Goal: Task Accomplishment & Management: Use online tool/utility

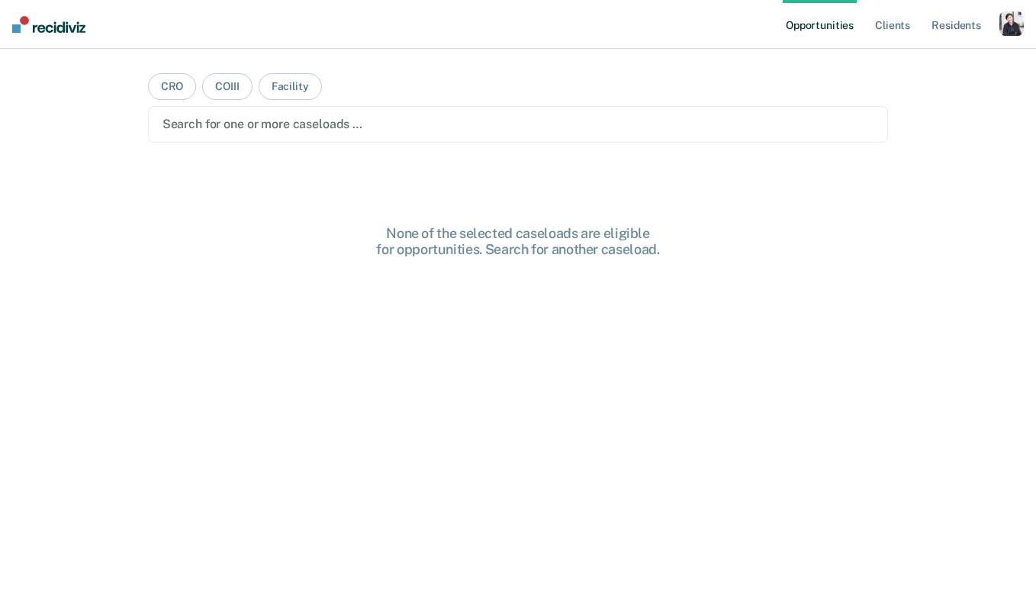
click at [1002, 18] on div "button" at bounding box center [1011, 23] width 24 height 24
click at [935, 68] on link "Profile" at bounding box center [949, 62] width 123 height 13
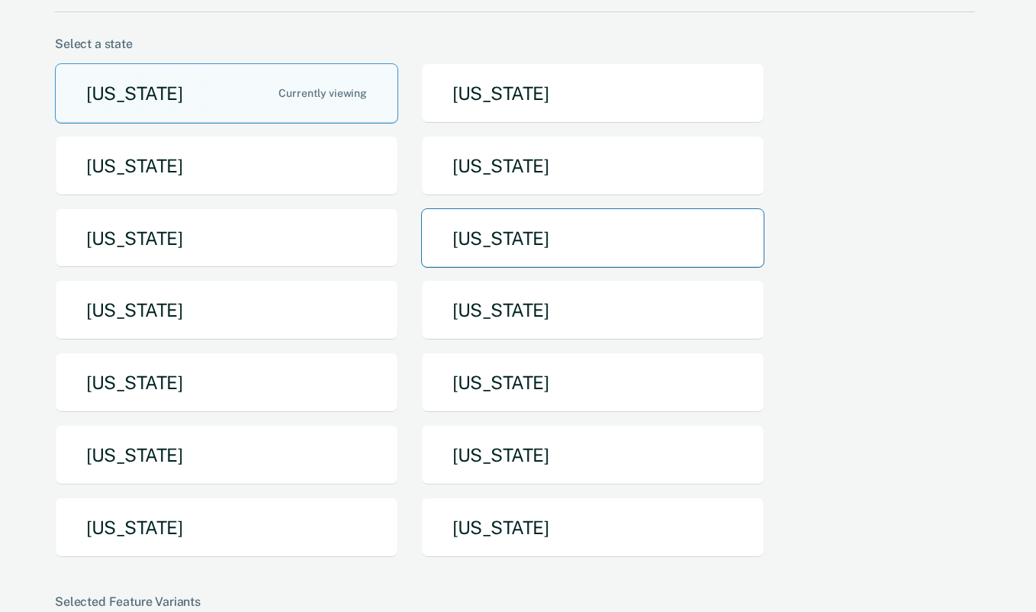
scroll to position [133, 0]
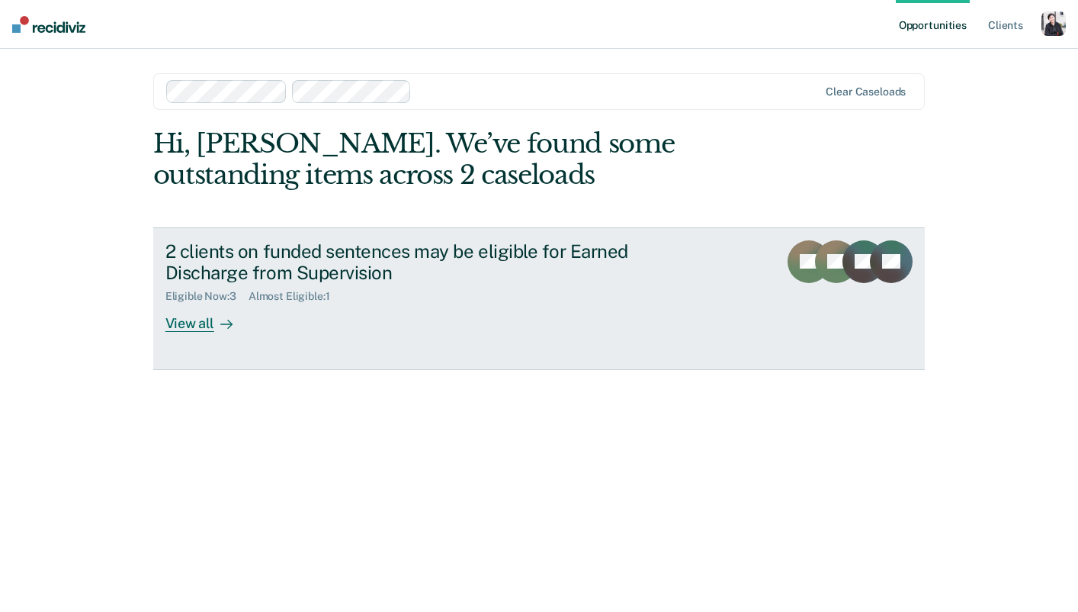
click at [211, 328] on div "View all" at bounding box center [207, 318] width 85 height 30
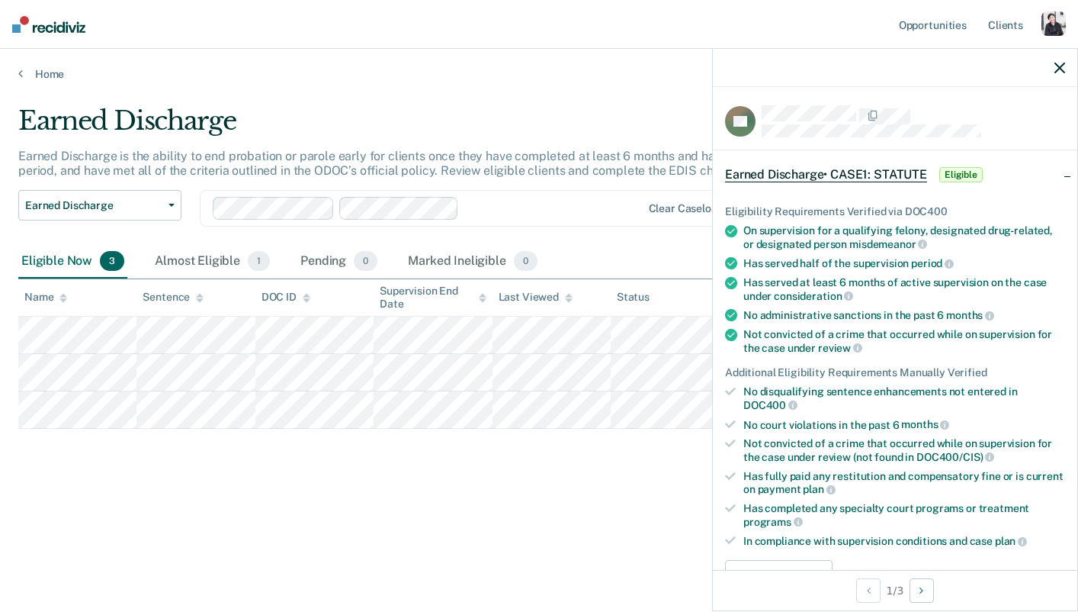
click at [188, 113] on div "Earned Discharge" at bounding box center [422, 126] width 809 height 43
click at [90, 268] on div "Eligible Now 3" at bounding box center [72, 262] width 109 height 34
click at [528, 120] on div "Earned Discharge" at bounding box center [422, 126] width 809 height 43
click at [1056, 72] on icon "button" at bounding box center [1060, 68] width 11 height 11
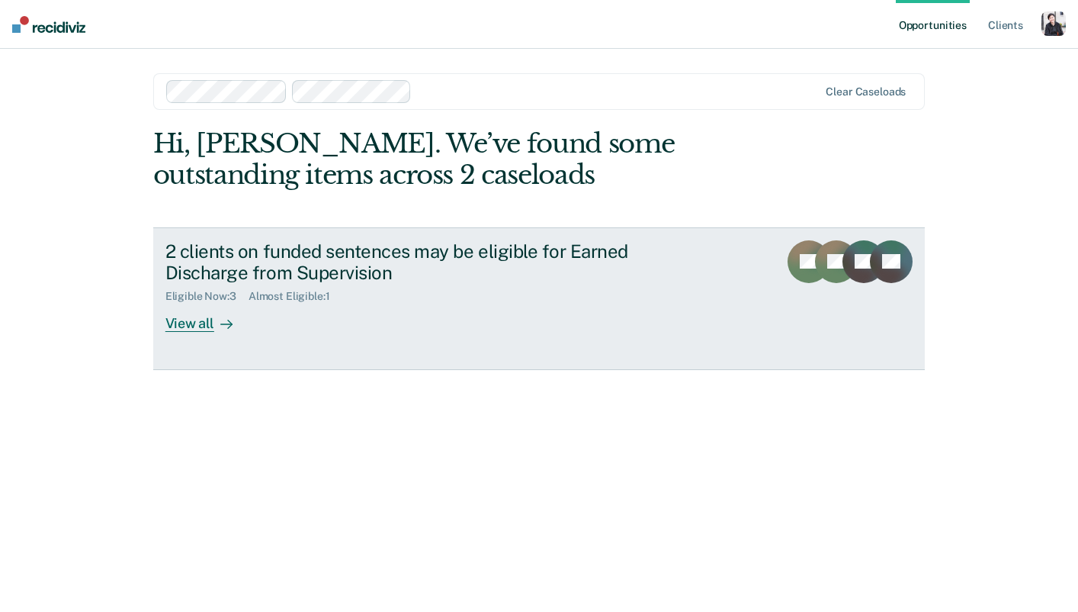
click at [183, 319] on div "View all" at bounding box center [207, 318] width 85 height 30
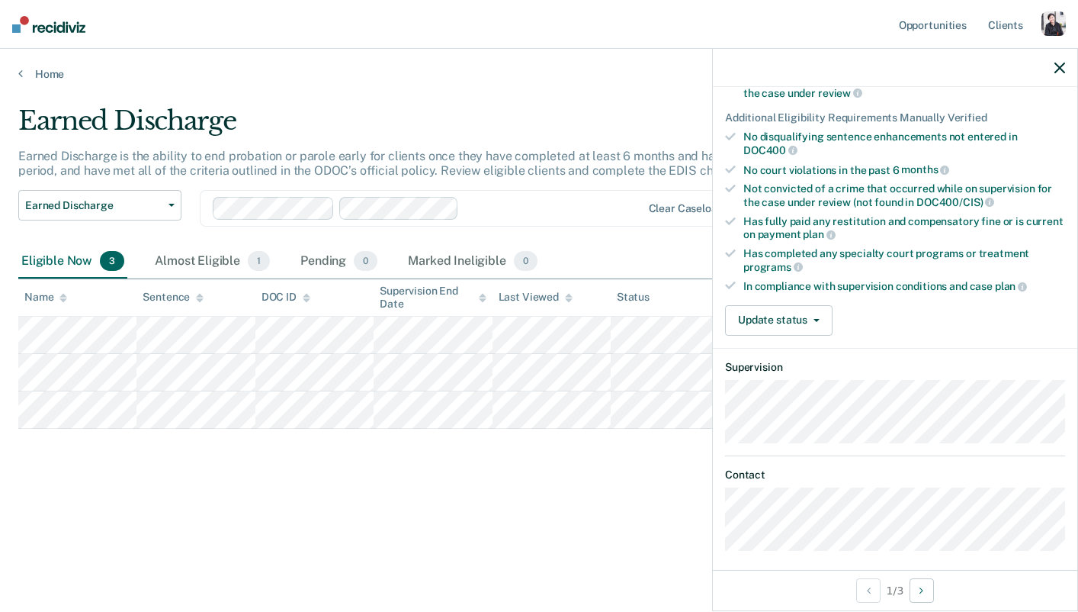
scroll to position [260, 0]
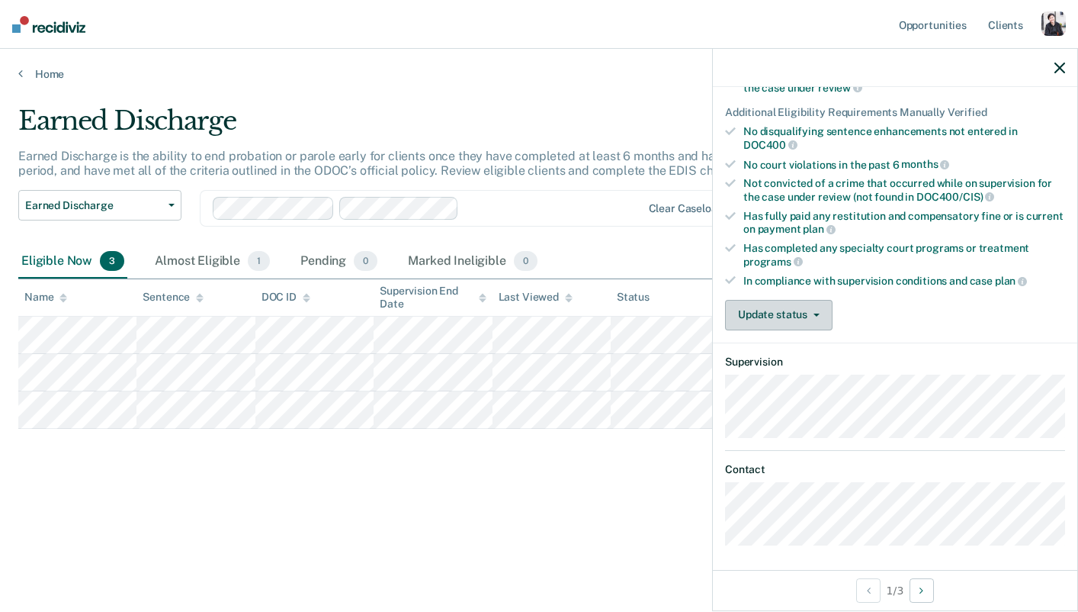
click at [813, 320] on button "Update status" at bounding box center [779, 315] width 108 height 31
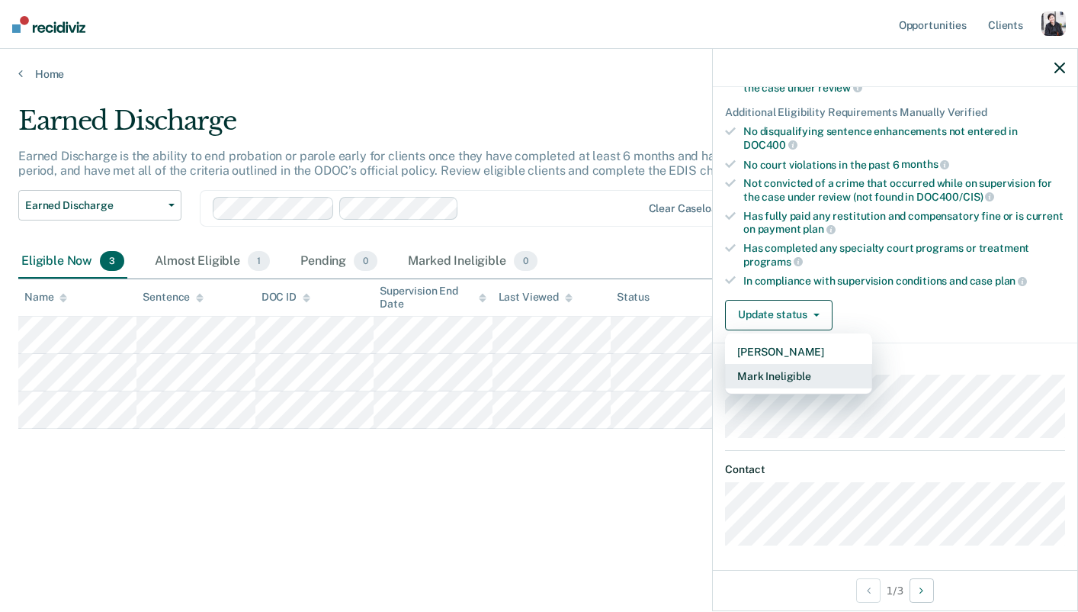
click at [804, 364] on button "Mark Ineligible" at bounding box center [798, 376] width 147 height 24
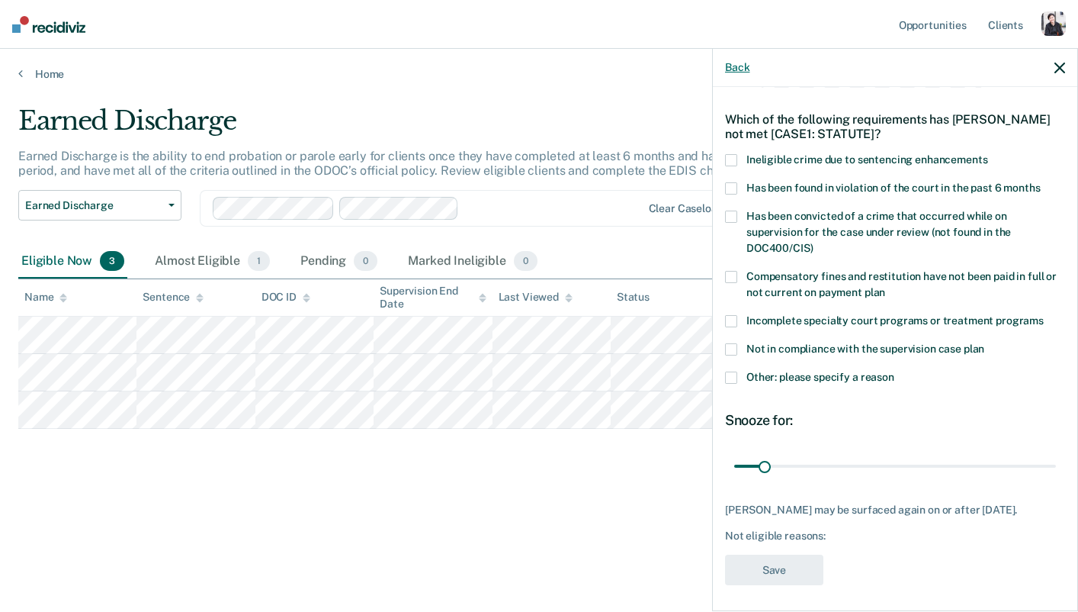
click at [740, 69] on button "Back" at bounding box center [737, 67] width 24 height 13
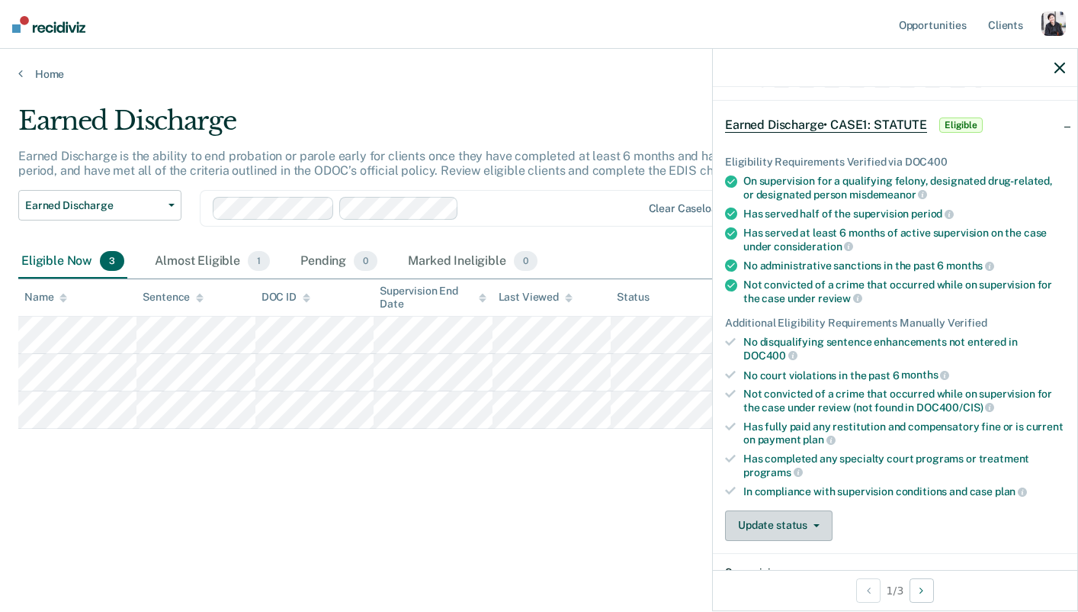
click at [791, 519] on button "Update status" at bounding box center [779, 525] width 108 height 31
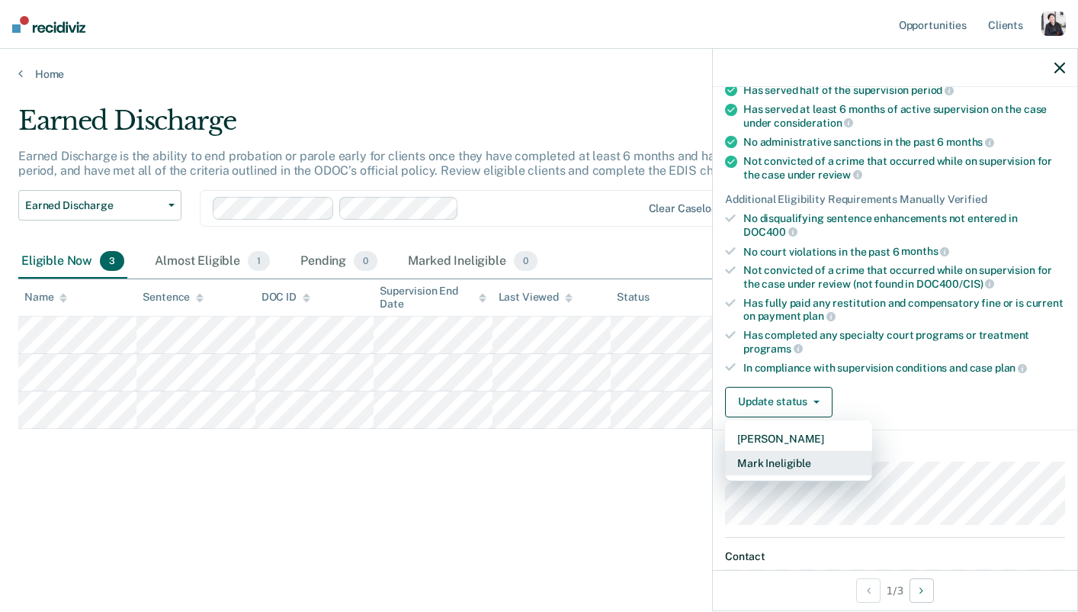
click at [783, 457] on button "Mark Ineligible" at bounding box center [798, 463] width 147 height 24
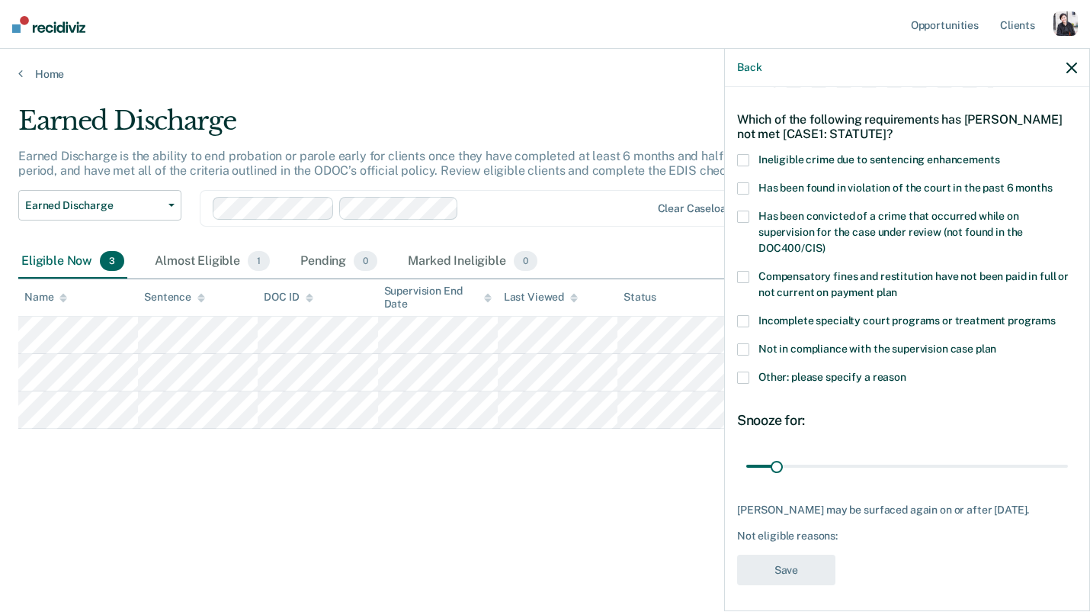
click at [1073, 72] on icon "button" at bounding box center [1072, 68] width 11 height 11
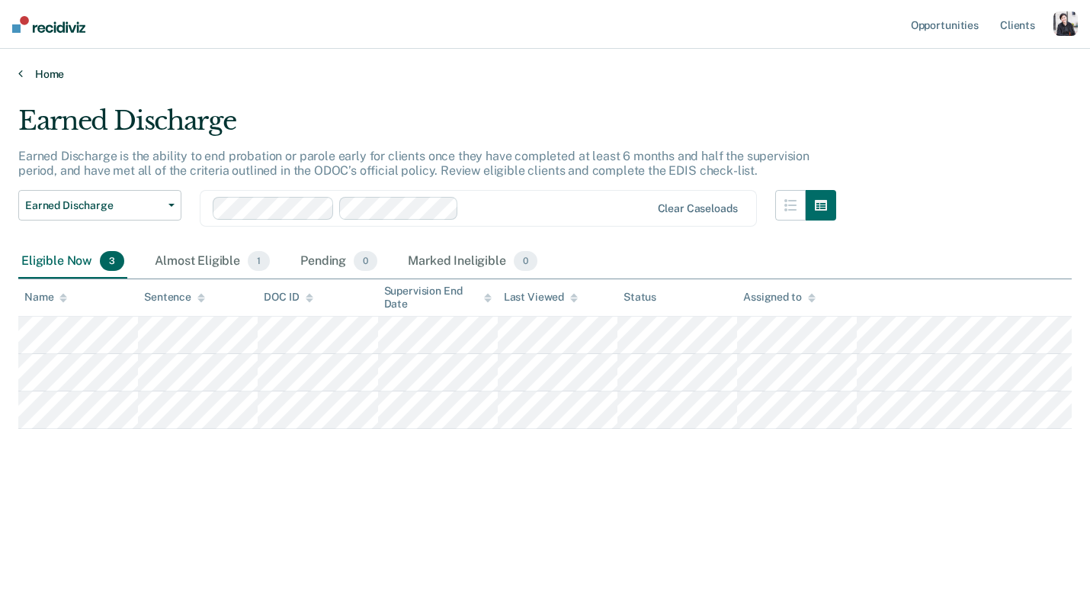
click at [56, 72] on link "Home" at bounding box center [545, 74] width 1054 height 14
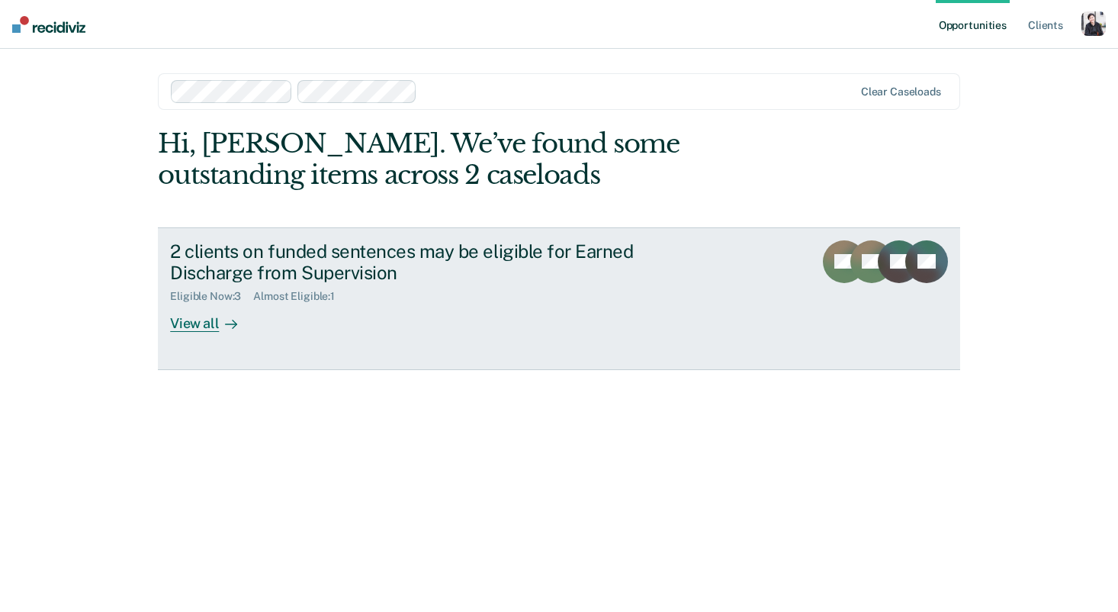
click at [198, 326] on div "View all" at bounding box center [212, 318] width 85 height 30
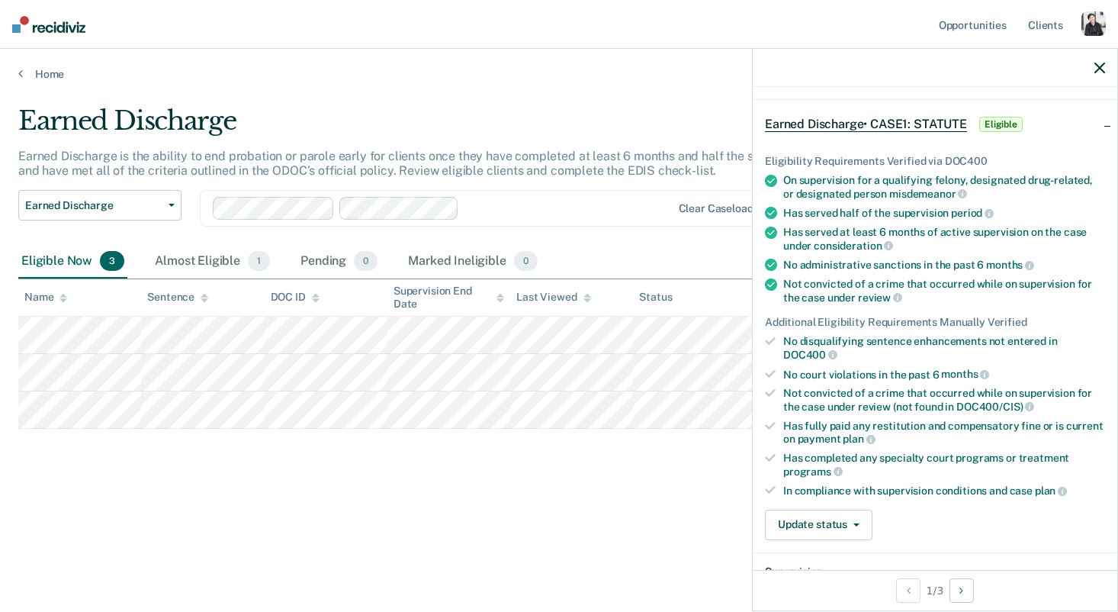
scroll to position [29, 0]
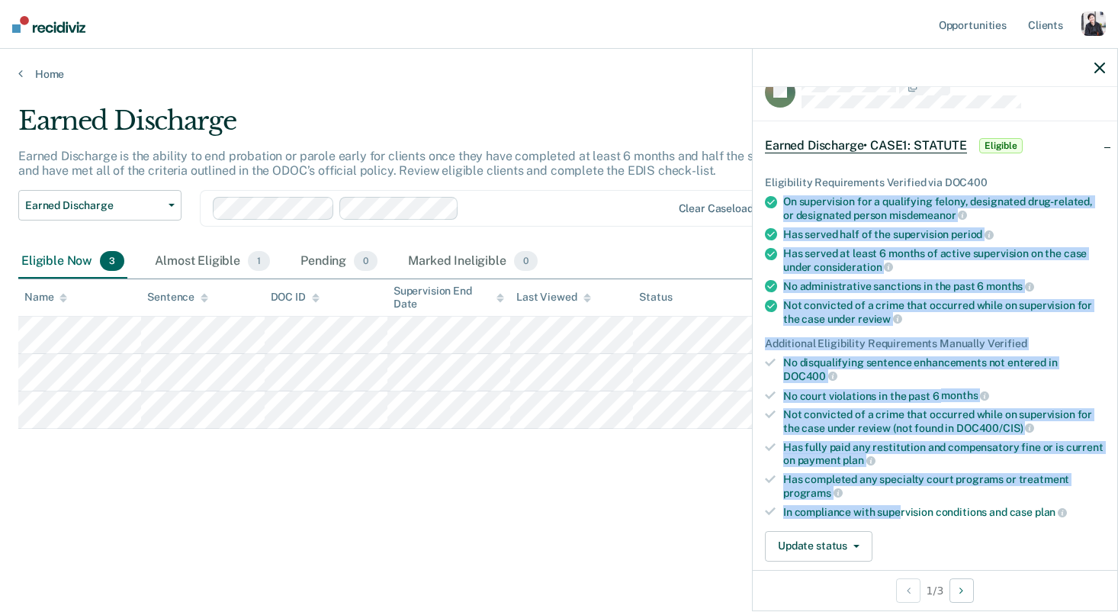
drag, startPoint x: 763, startPoint y: 197, endPoint x: 898, endPoint y: 506, distance: 337.1
click at [898, 506] on div "Eligibility Requirements Verified via DOC400 On supervision for a qualifying fe…" at bounding box center [935, 363] width 365 height 422
click at [920, 505] on div "In compliance with supervision conditions and case plan" at bounding box center [944, 512] width 322 height 14
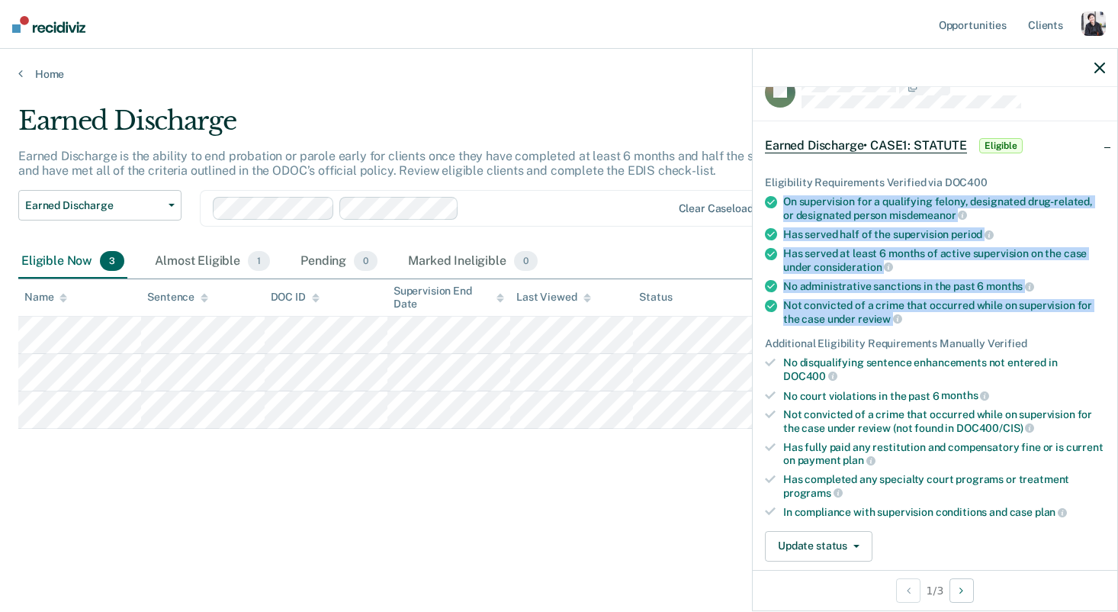
drag, startPoint x: 763, startPoint y: 200, endPoint x: 942, endPoint y: 323, distance: 217.2
click at [942, 323] on div "Eligibility Requirements Verified via DOC400 On supervision for a qualifying fe…" at bounding box center [935, 363] width 365 height 422
click at [947, 322] on ul "Eligibility Requirements Verified via DOC400 On supervision for a qualifying fe…" at bounding box center [935, 347] width 340 height 342
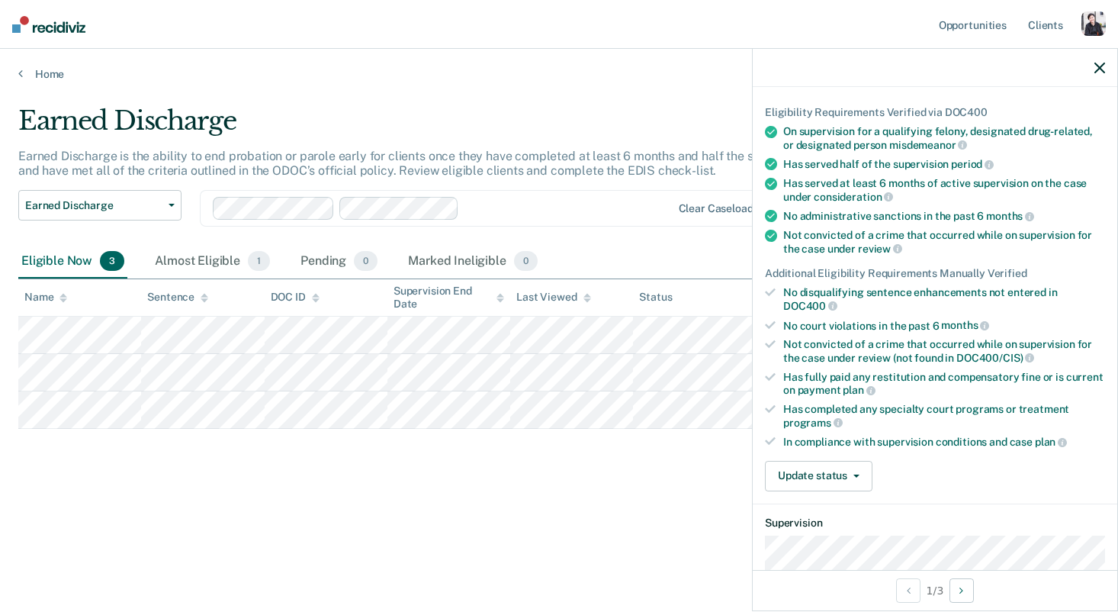
scroll to position [101, 0]
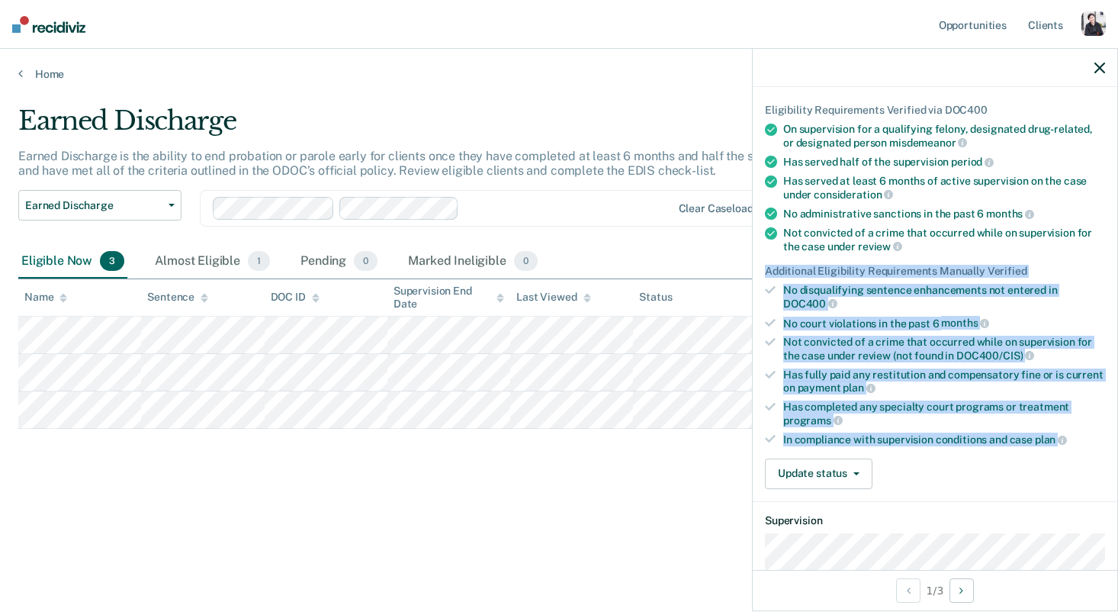
drag, startPoint x: 764, startPoint y: 265, endPoint x: 789, endPoint y: 442, distance: 177.8
click at [789, 442] on div "Eligibility Requirements Verified via DOC400 On supervision for a qualifying fe…" at bounding box center [935, 290] width 365 height 422
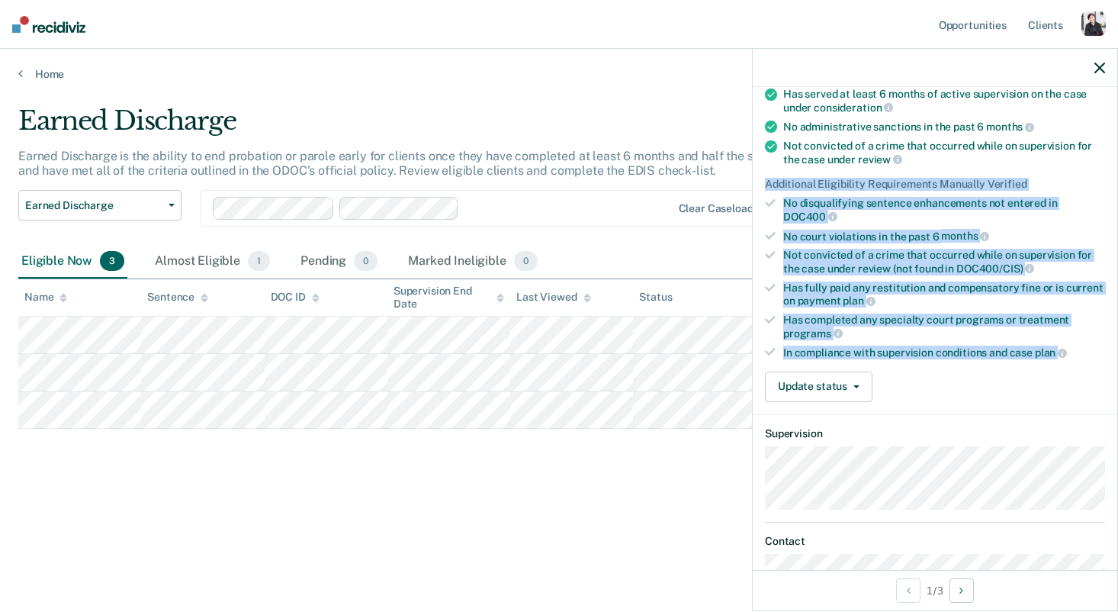
scroll to position [190, 0]
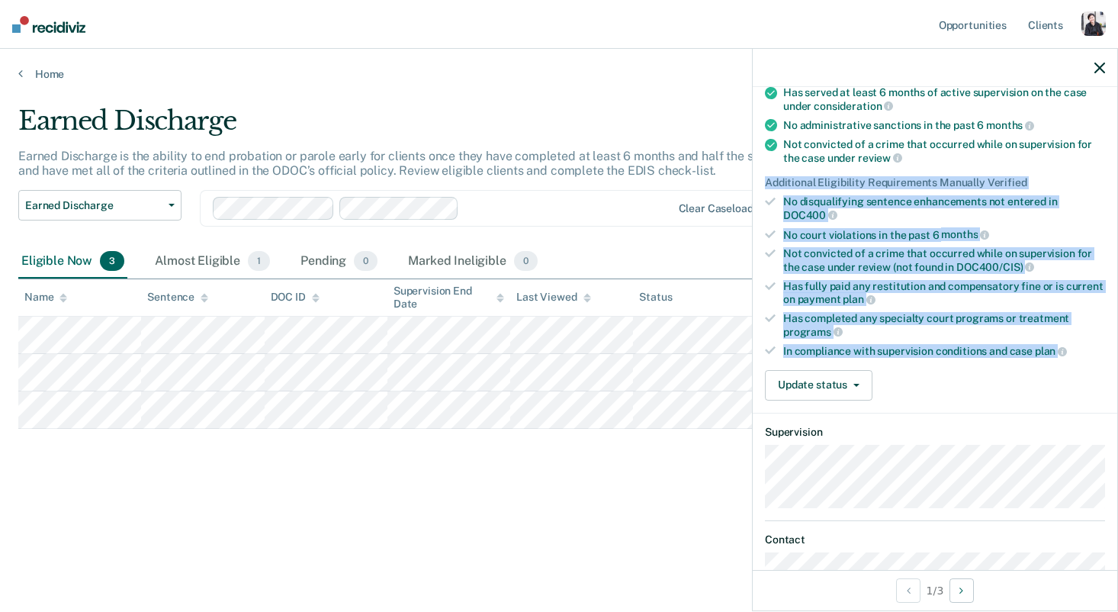
click at [927, 404] on div "Eligibility Requirements Verified via DOC400 On supervision for a qualifying fe…" at bounding box center [935, 202] width 365 height 422
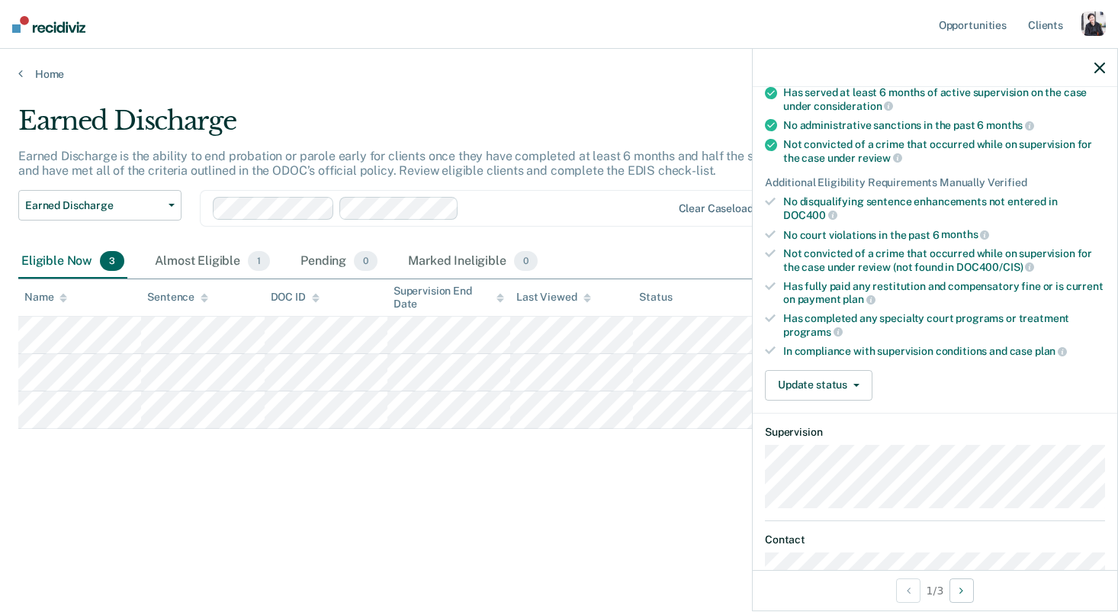
click at [785, 209] on span "DOC400" at bounding box center [810, 215] width 54 height 12
click at [756, 230] on div "Eligibility Requirements Verified via DOC400 On supervision for a qualifying fe…" at bounding box center [935, 202] width 365 height 422
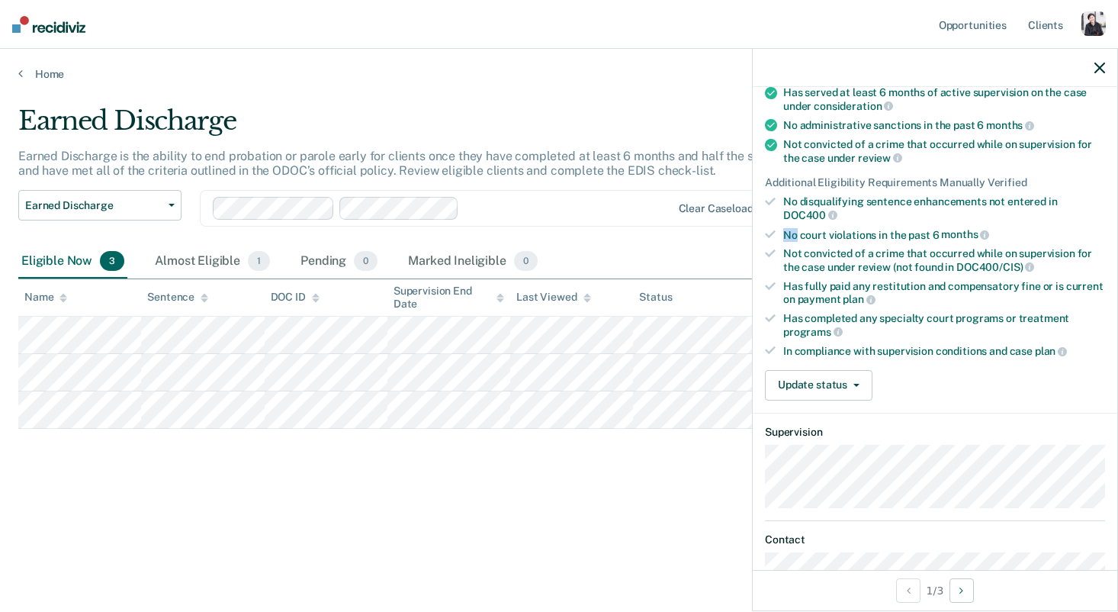
click at [756, 230] on div "Eligibility Requirements Verified via DOC400 On supervision for a qualifying fe…" at bounding box center [935, 202] width 365 height 422
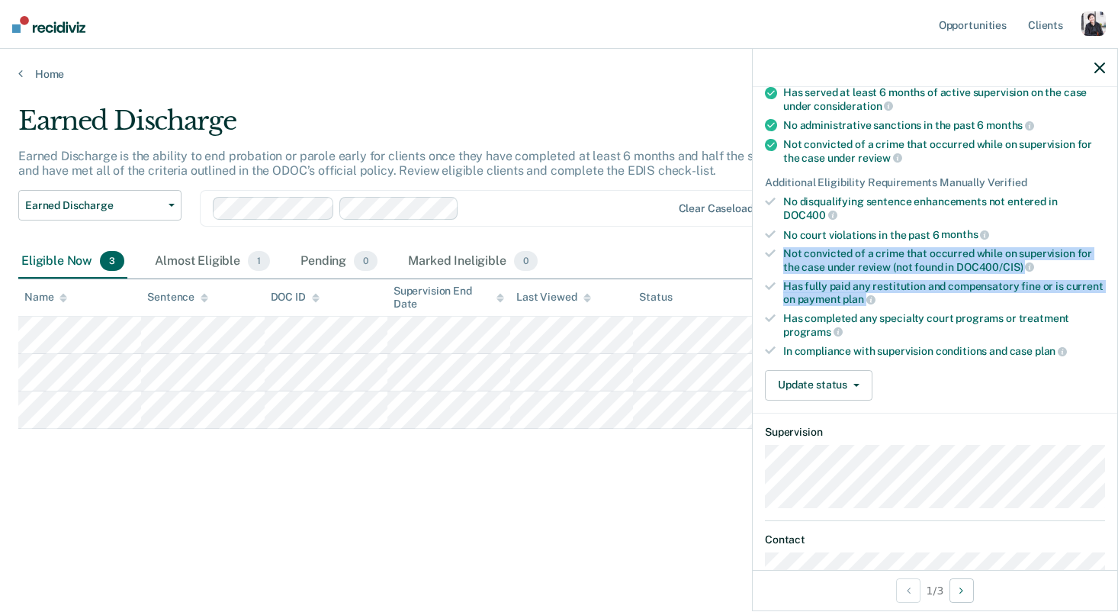
drag, startPoint x: 780, startPoint y: 249, endPoint x: 781, endPoint y: 278, distance: 29.8
click at [781, 278] on ul "Eligibility Requirements Verified via DOC400 On supervision for a qualifying fe…" at bounding box center [935, 186] width 340 height 342
click at [787, 296] on div "Has fully paid any restitution and compensatory fine or is current on payment p…" at bounding box center [944, 293] width 322 height 26
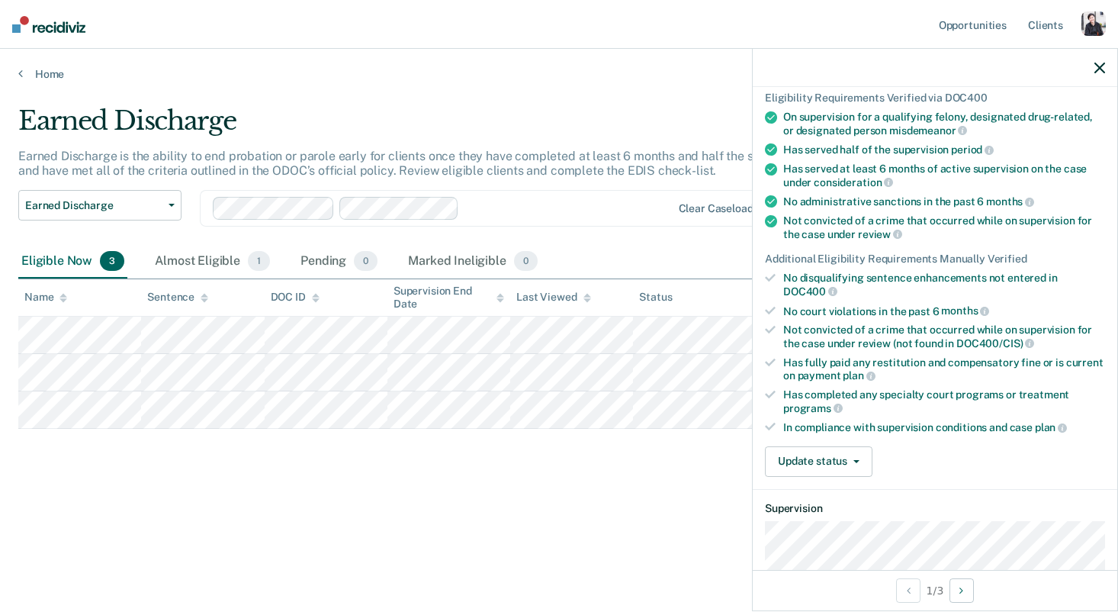
scroll to position [159, 0]
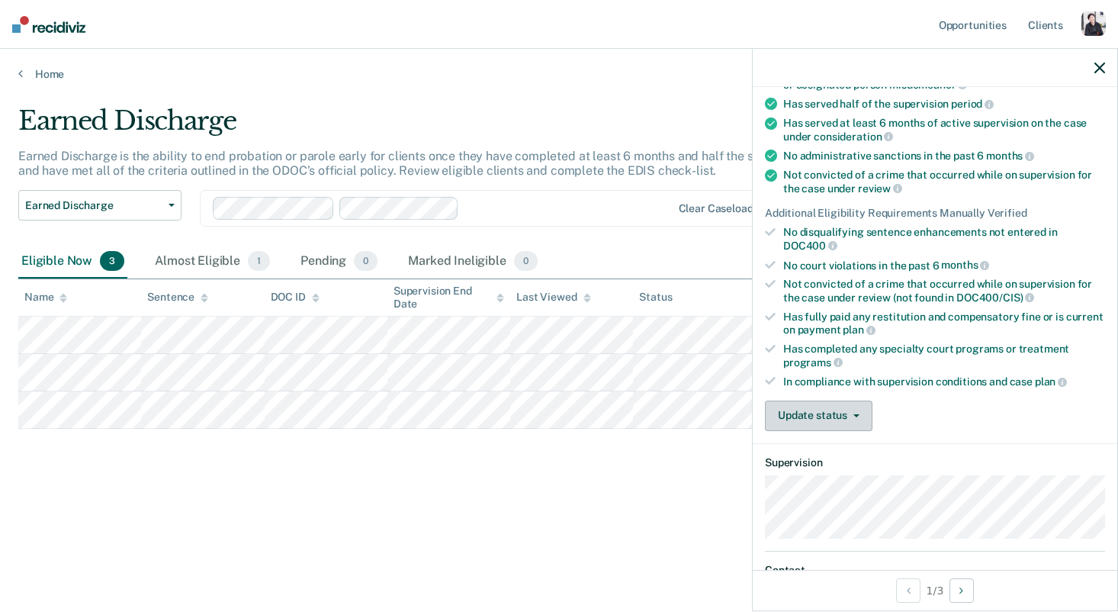
click at [850, 407] on button "Update status" at bounding box center [819, 415] width 108 height 31
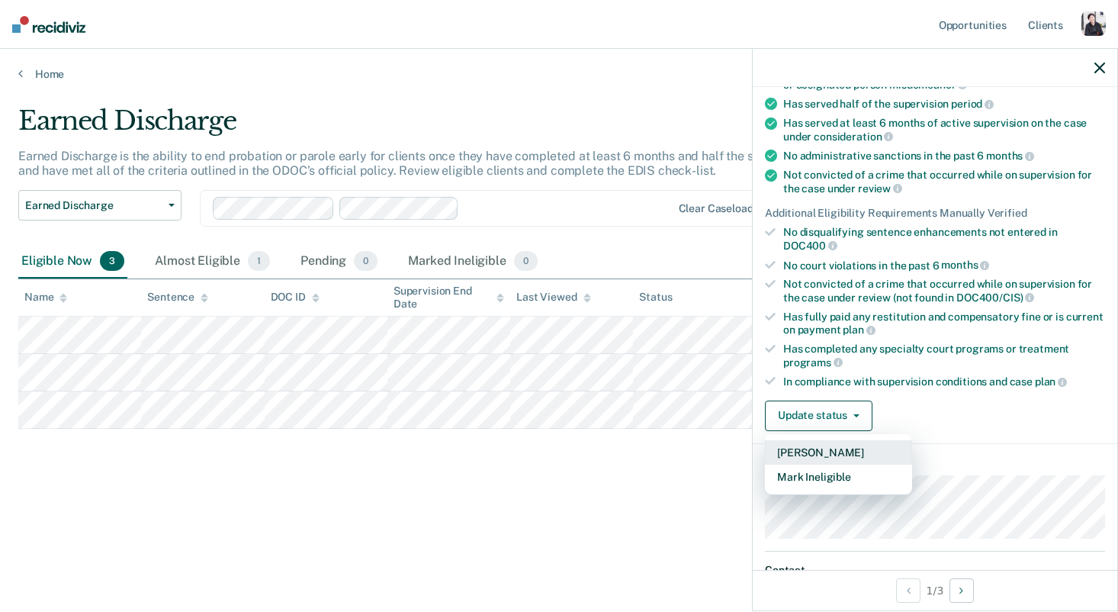
click at [847, 443] on button "Mark Pending" at bounding box center [838, 452] width 147 height 24
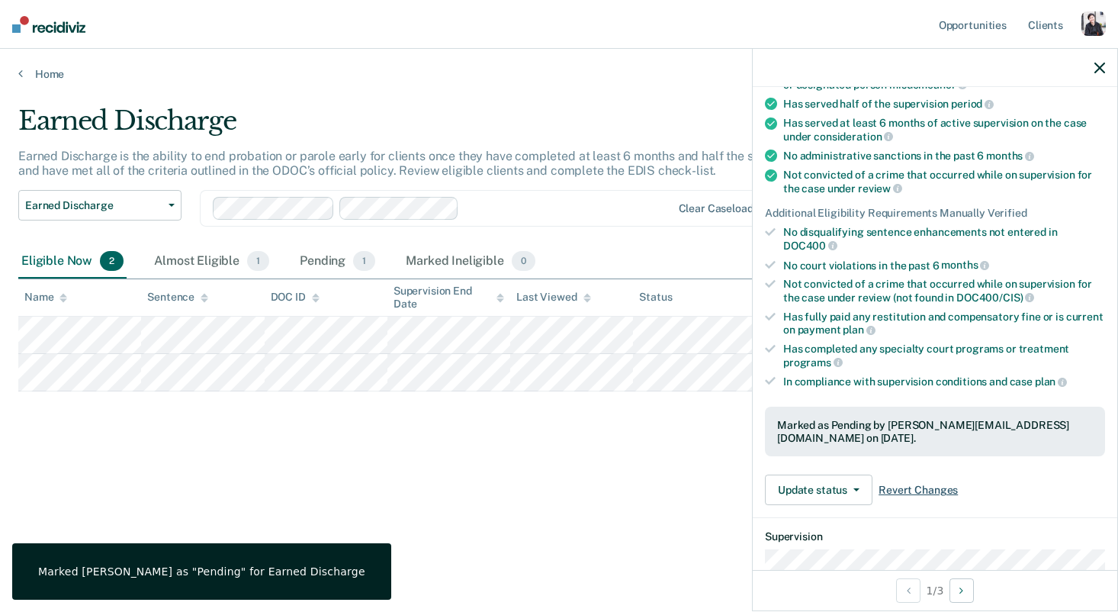
click at [892, 483] on span "Revert Changes" at bounding box center [917, 489] width 79 height 13
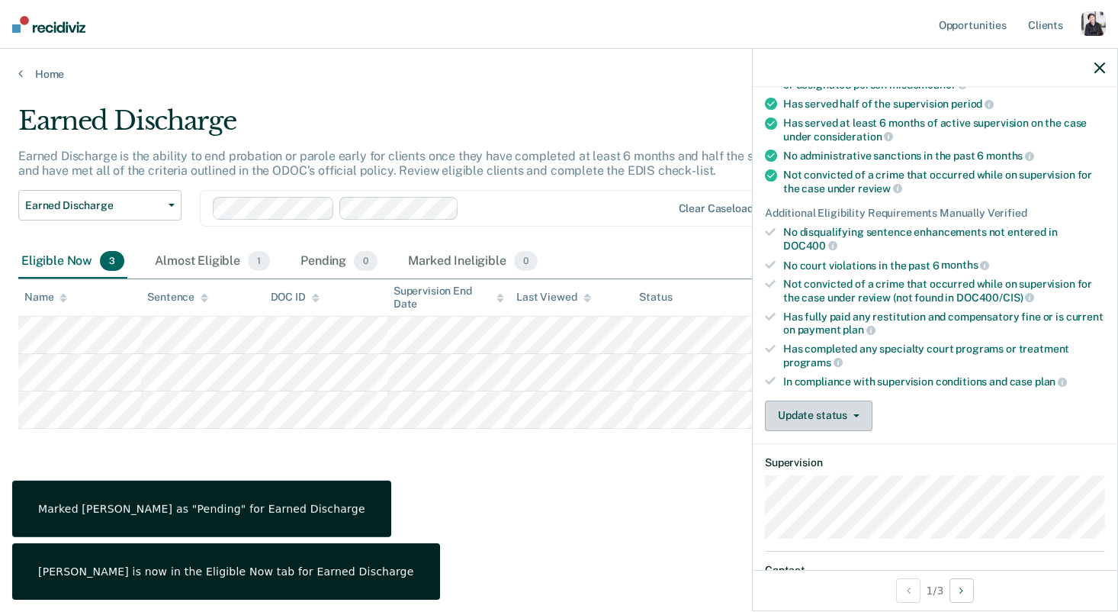
click at [853, 411] on button "Update status" at bounding box center [819, 415] width 108 height 31
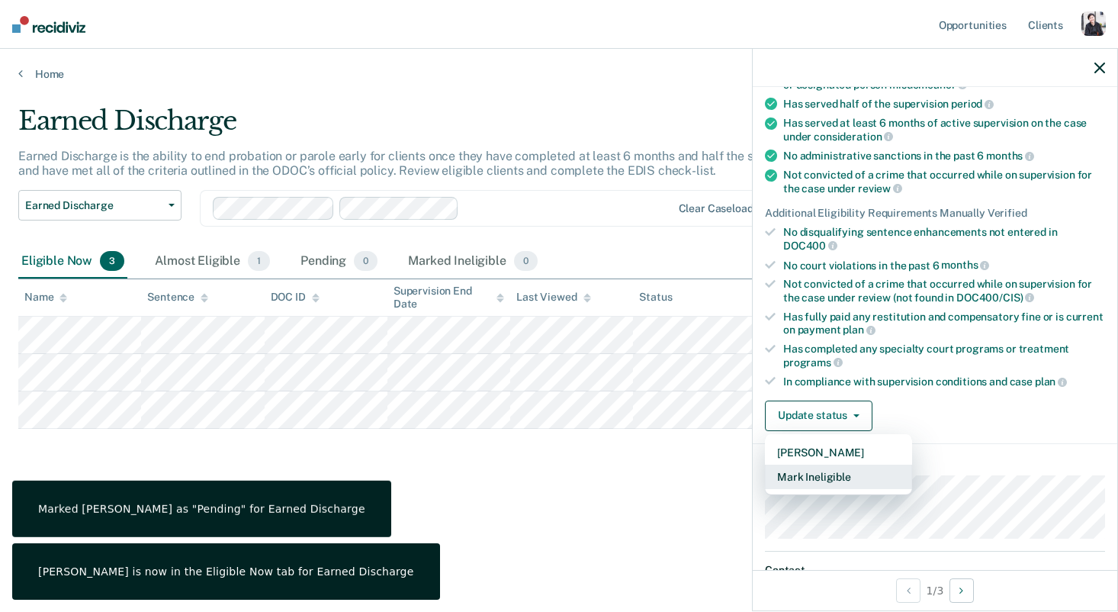
click at [841, 473] on button "Mark Ineligible" at bounding box center [838, 476] width 147 height 24
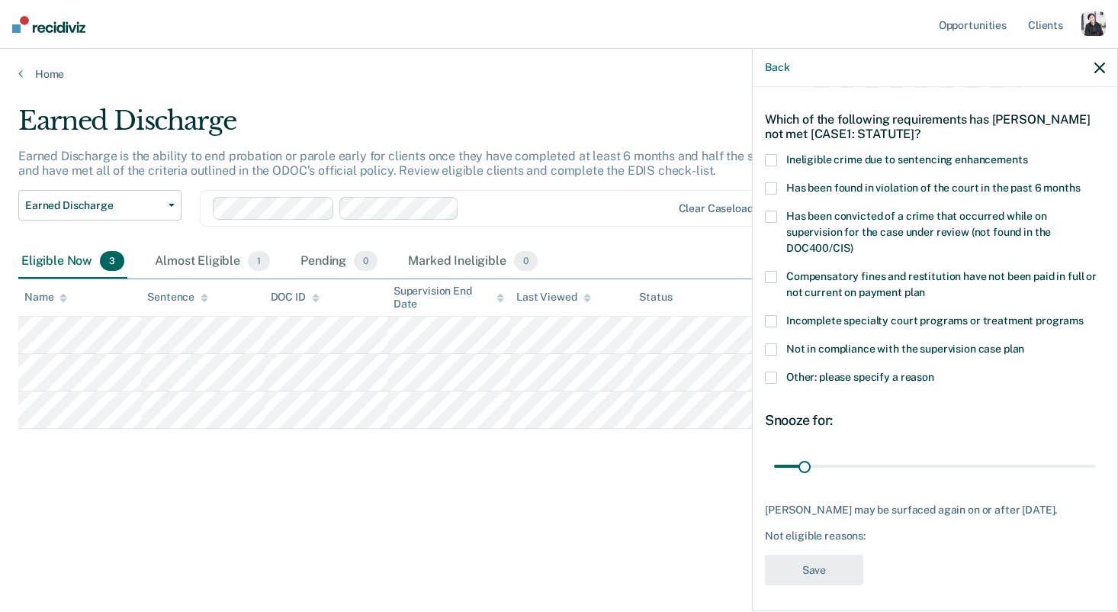
click at [856, 270] on span "Compensatory fines and restitution have not been paid in full or not current on…" at bounding box center [941, 284] width 310 height 28
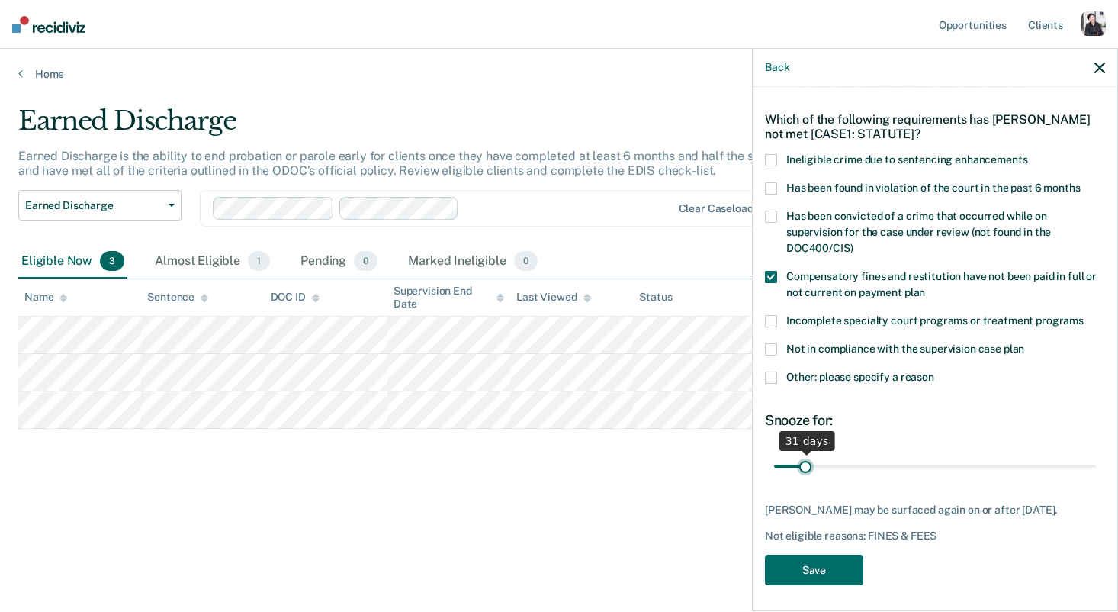
type input "30"
click at [805, 452] on input "range" at bounding box center [935, 465] width 322 height 27
click at [814, 568] on button "Save" at bounding box center [814, 569] width 98 height 31
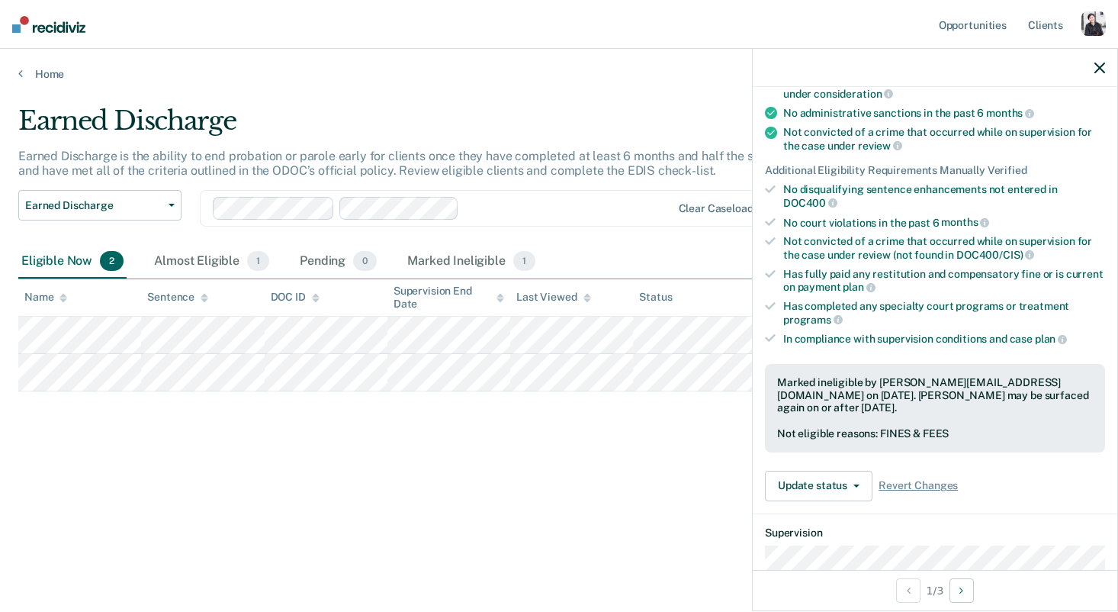
scroll to position [0, 0]
